Goal: Task Accomplishment & Management: Manage account settings

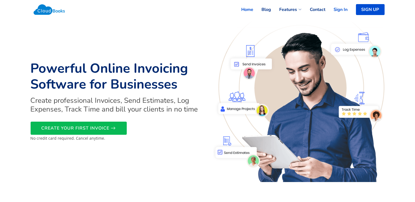
click at [338, 10] on link "Sign In" at bounding box center [337, 10] width 22 height 12
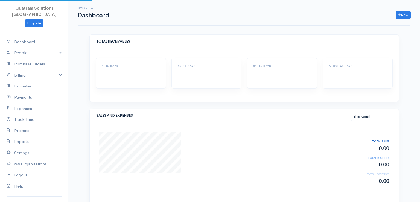
select select "thismonth"
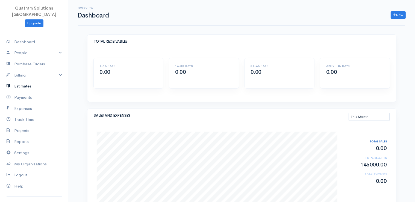
click at [25, 83] on link "Estimates" at bounding box center [34, 86] width 68 height 11
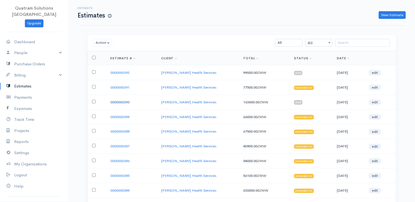
click at [124, 103] on link "0000000390" at bounding box center [119, 102] width 19 height 5
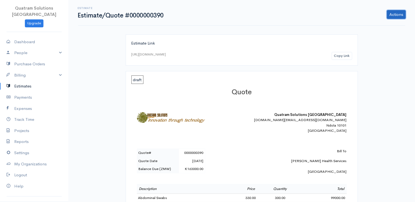
click at [399, 16] on link "Actions" at bounding box center [396, 14] width 19 height 9
click at [381, 48] on link "Convert To Invoice" at bounding box center [382, 45] width 48 height 10
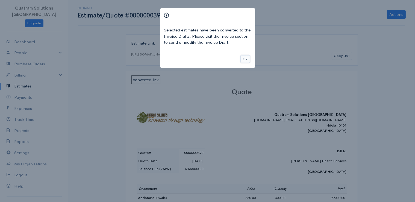
click at [249, 57] on button "Ok" at bounding box center [246, 59] width 10 height 8
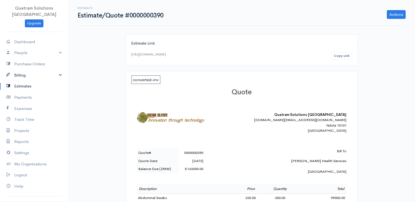
click at [26, 72] on link "Billing" at bounding box center [34, 75] width 68 height 11
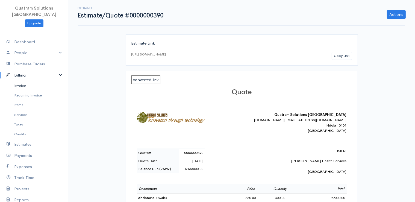
click at [28, 81] on link "Invoice" at bounding box center [34, 86] width 68 height 10
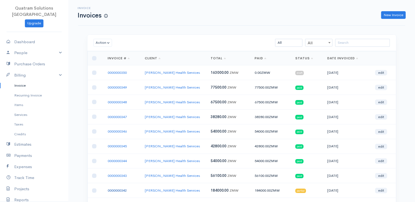
click at [119, 190] on link "0000000342" at bounding box center [117, 190] width 19 height 5
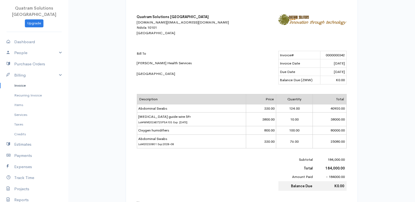
scroll to position [111, 0]
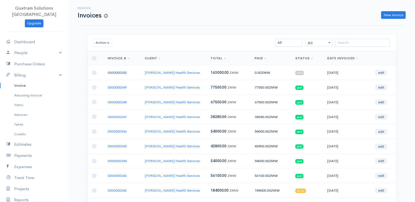
click at [122, 72] on link "0000000350" at bounding box center [117, 72] width 19 height 5
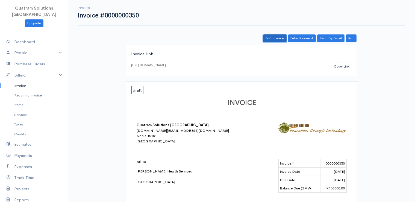
click at [275, 39] on link "Edit Invoice" at bounding box center [275, 38] width 24 height 8
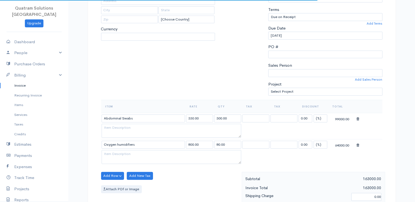
select select "[GEOGRAPHIC_DATA]"
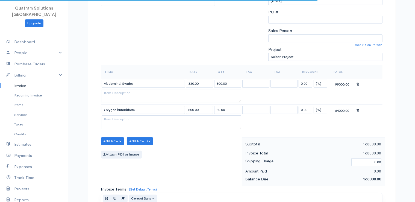
select select "ZMW"
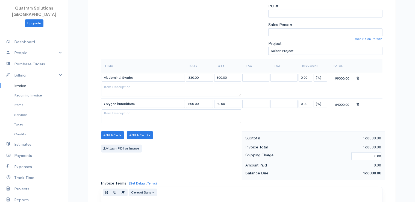
scroll to position [130, 0]
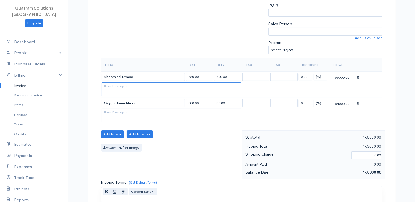
click at [121, 85] on textarea at bounding box center [172, 89] width 140 height 14
click at [141, 84] on textarea "Lot # 20230801" at bounding box center [172, 89] width 140 height 14
click at [150, 85] on textarea "Lot # 20230801 Expiry 202808" at bounding box center [172, 89] width 140 height 14
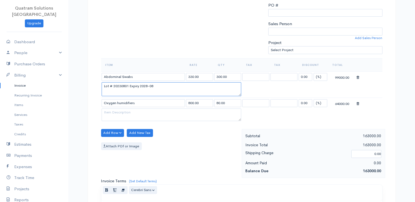
drag, startPoint x: 238, startPoint y: 121, endPoint x: 246, endPoint y: 94, distance: 27.8
click at [241, 109] on textarea at bounding box center [172, 115] width 140 height 13
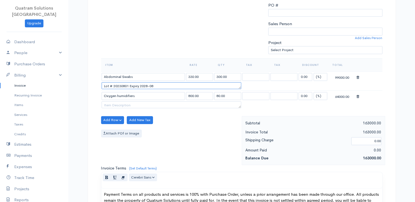
drag, startPoint x: 239, startPoint y: 93, endPoint x: 245, endPoint y: 71, distance: 23.0
click at [241, 82] on textarea "Lot # 20230801 Expiry 2028-08" at bounding box center [172, 85] width 140 height 7
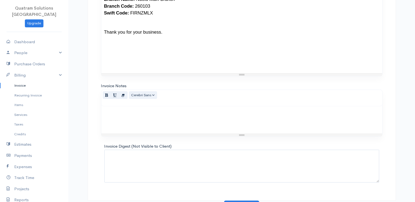
scroll to position [398, 0]
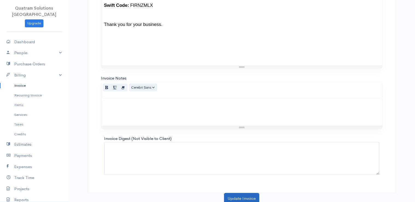
type textarea "Lot # 20230801 Expiry 2028-08"
click at [243, 197] on button "Update Invoice" at bounding box center [241, 198] width 35 height 11
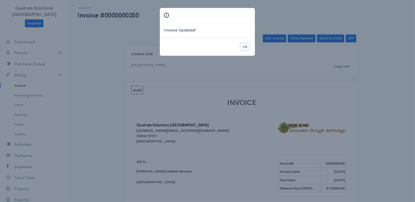
click at [242, 46] on button "Ok" at bounding box center [245, 47] width 10 height 8
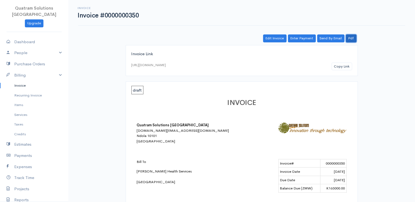
click at [352, 36] on link "Pdf" at bounding box center [351, 38] width 11 height 8
click at [22, 139] on link "Estimates" at bounding box center [34, 144] width 68 height 11
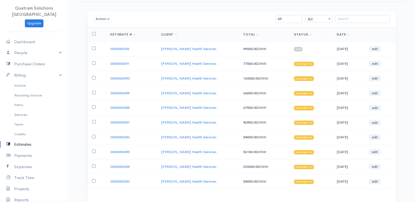
scroll to position [24, 0]
click at [125, 167] on link "0000000384" at bounding box center [119, 166] width 19 height 5
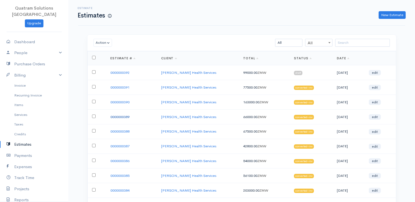
click at [129, 118] on link "0000000389" at bounding box center [119, 117] width 19 height 5
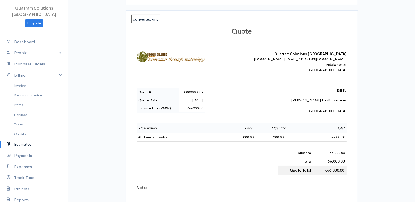
scroll to position [60, 0]
click at [22, 81] on link "Invoice" at bounding box center [34, 86] width 68 height 10
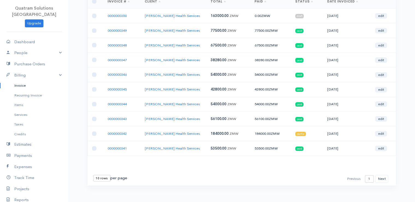
scroll to position [60, 0]
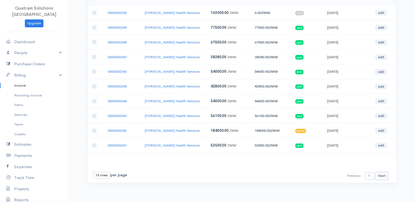
click at [381, 176] on button "Next" at bounding box center [382, 176] width 13 height 8
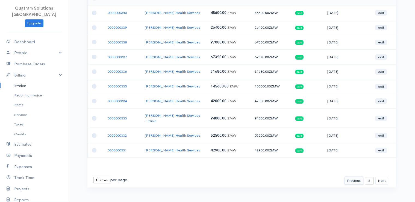
click at [355, 177] on button "Previous" at bounding box center [354, 181] width 19 height 8
